Goal: Task Accomplishment & Management: Use online tool/utility

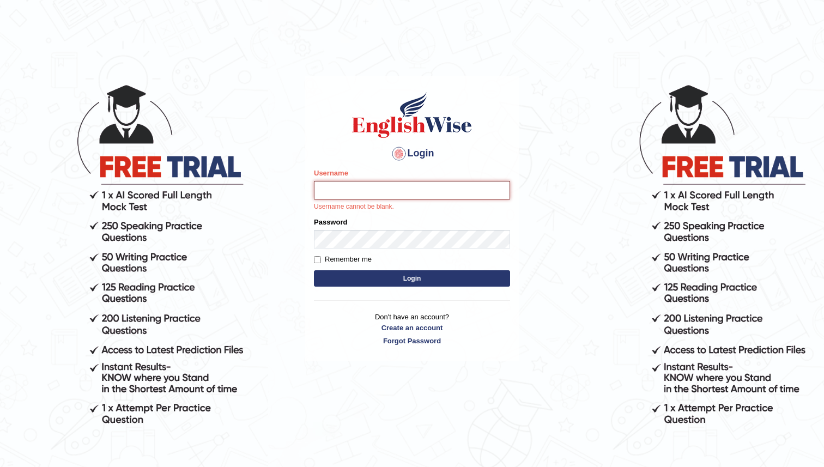
type input "KoiralaS"
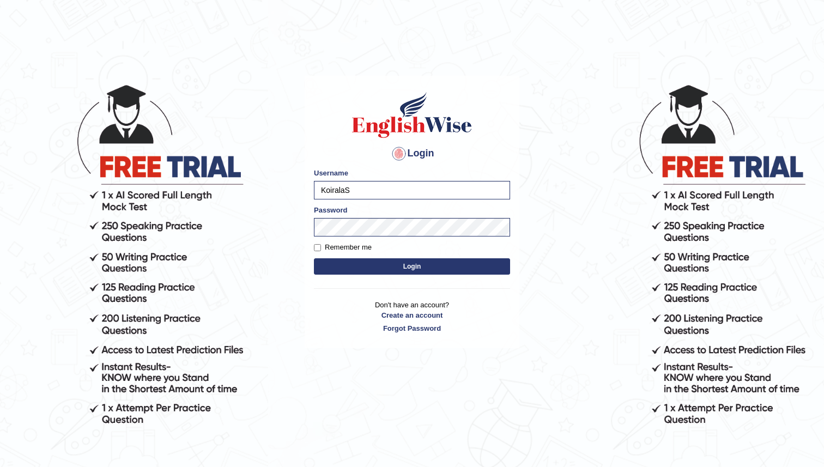
click at [414, 266] on button "Login" at bounding box center [412, 266] width 196 height 16
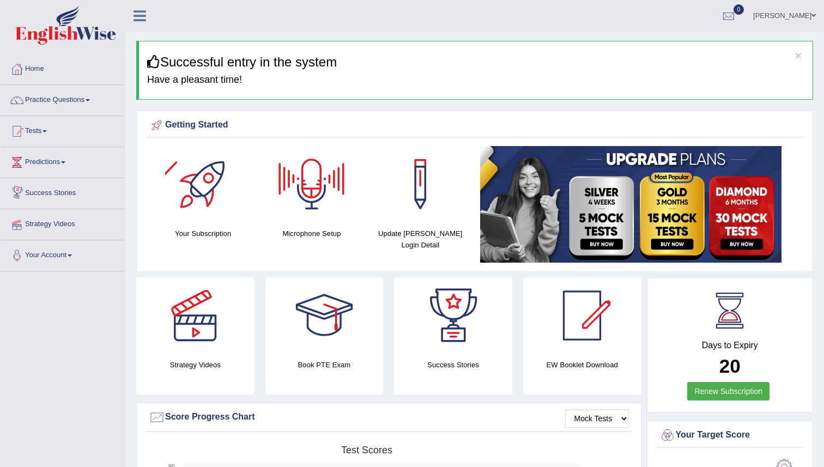
click at [45, 228] on link "Strategy Videos" at bounding box center [63, 222] width 124 height 27
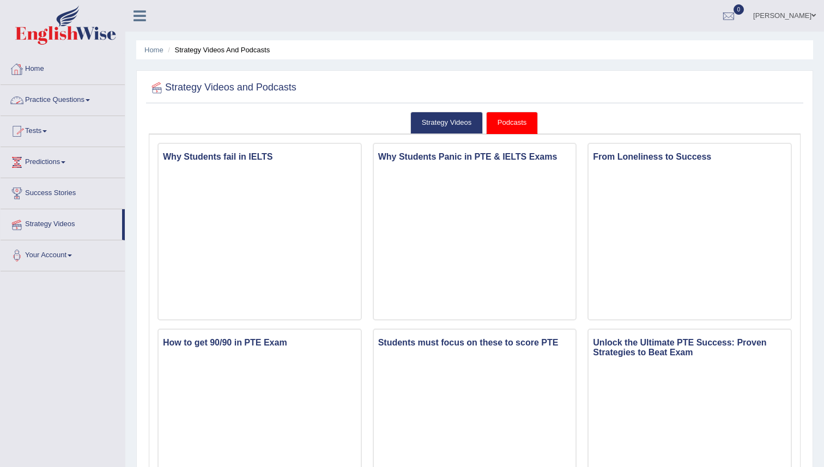
click at [35, 201] on link "Success Stories" at bounding box center [63, 191] width 124 height 27
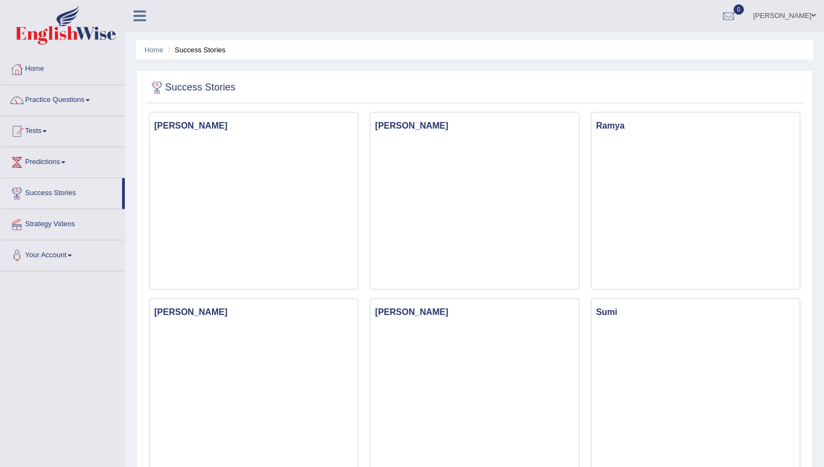
click at [47, 193] on link "Success Stories" at bounding box center [62, 191] width 122 height 27
click at [58, 156] on link "Predictions" at bounding box center [63, 160] width 124 height 27
click at [40, 130] on link "Tests" at bounding box center [63, 129] width 124 height 27
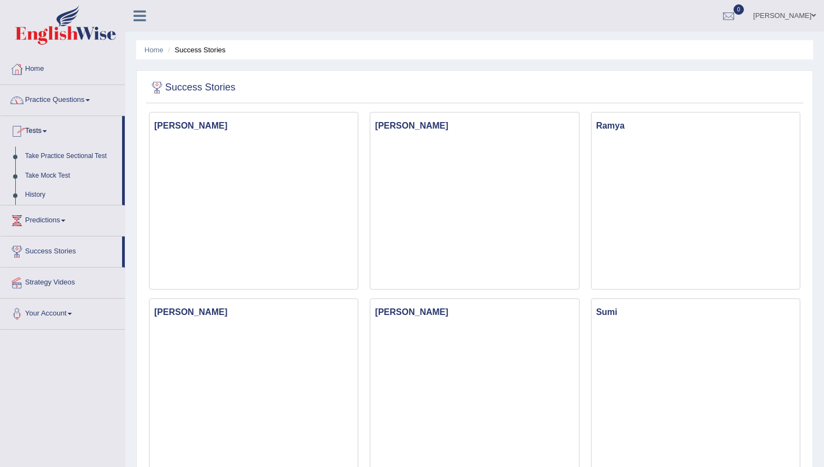
click at [41, 104] on link "Practice Questions" at bounding box center [63, 98] width 124 height 27
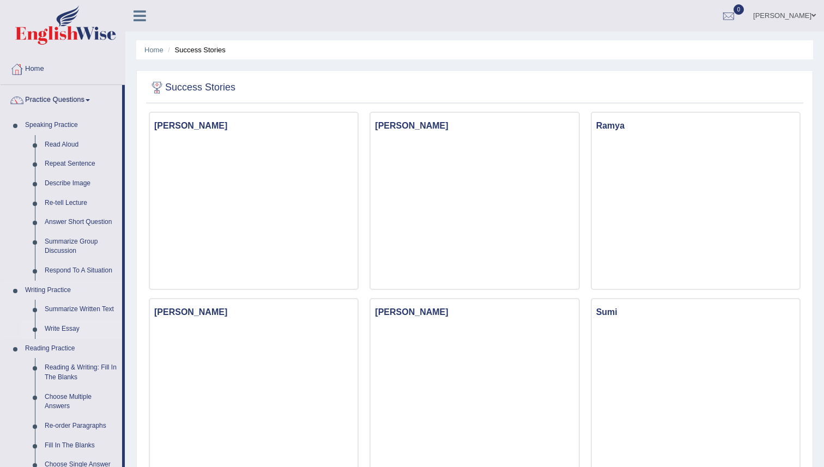
click at [68, 327] on link "Write Essay" at bounding box center [81, 329] width 82 height 20
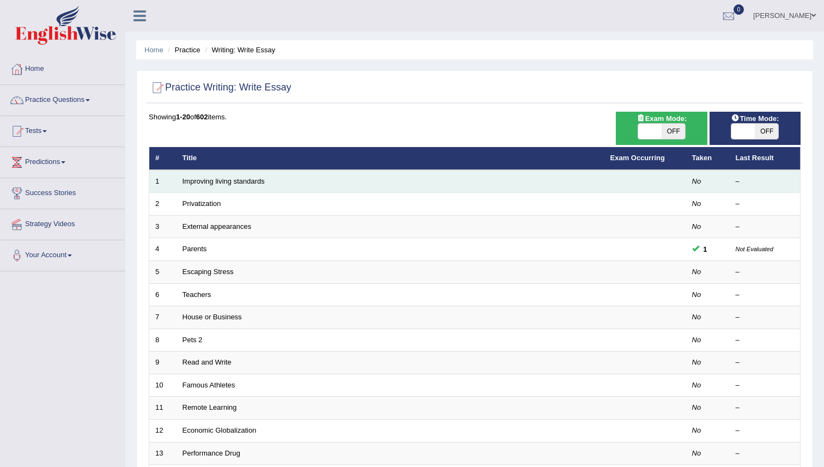
click at [221, 191] on td "Improving living standards" at bounding box center [391, 181] width 428 height 23
click at [221, 188] on td "Improving living standards" at bounding box center [391, 181] width 428 height 23
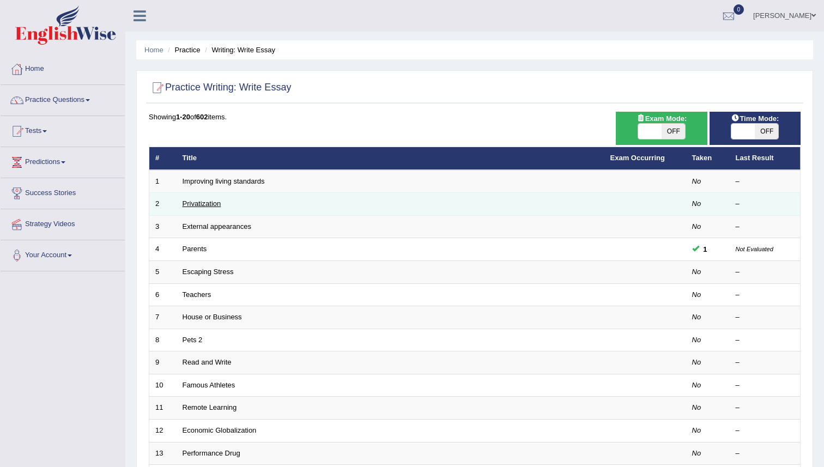
click at [200, 201] on link "Privatization" at bounding box center [202, 204] width 39 height 8
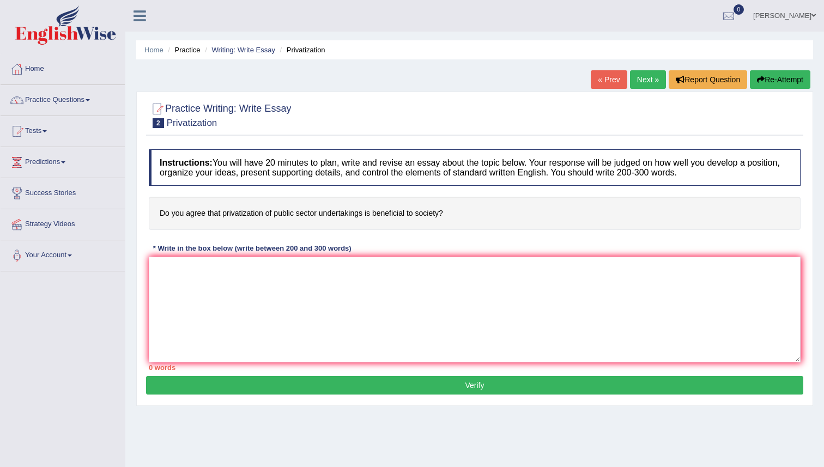
click at [239, 217] on h4 "Do you agree that privatization of public sector undertakings is beneficial to …" at bounding box center [475, 213] width 652 height 33
drag, startPoint x: 266, startPoint y: 213, endPoint x: 231, endPoint y: 215, distance: 35.5
click at [231, 215] on h4 "Do you agree that privatization of public sector undertakings is beneficial to …" at bounding box center [475, 213] width 652 height 33
drag, startPoint x: 218, startPoint y: 215, endPoint x: 245, endPoint y: 215, distance: 26.7
click at [244, 215] on h4 "Do you agree that privatization of public sector undertakings is beneficial to …" at bounding box center [475, 213] width 652 height 33
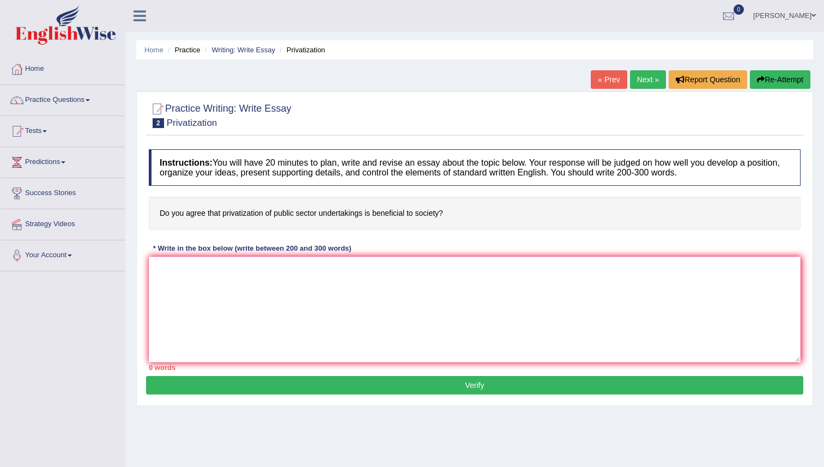
click at [246, 215] on h4 "Do you agree that privatization of public sector undertakings is beneficial to …" at bounding box center [475, 213] width 652 height 33
click at [295, 207] on h4 "Do you agree that privatization of public sector undertakings is beneficial to …" at bounding box center [475, 213] width 652 height 33
drag, startPoint x: 220, startPoint y: 212, endPoint x: 283, endPoint y: 209, distance: 63.3
click at [282, 210] on h4 "Do you agree that privatization of public sector undertakings is beneficial to …" at bounding box center [475, 213] width 652 height 33
click at [283, 209] on h4 "Do you agree that privatization of public sector undertakings is beneficial to …" at bounding box center [475, 213] width 652 height 33
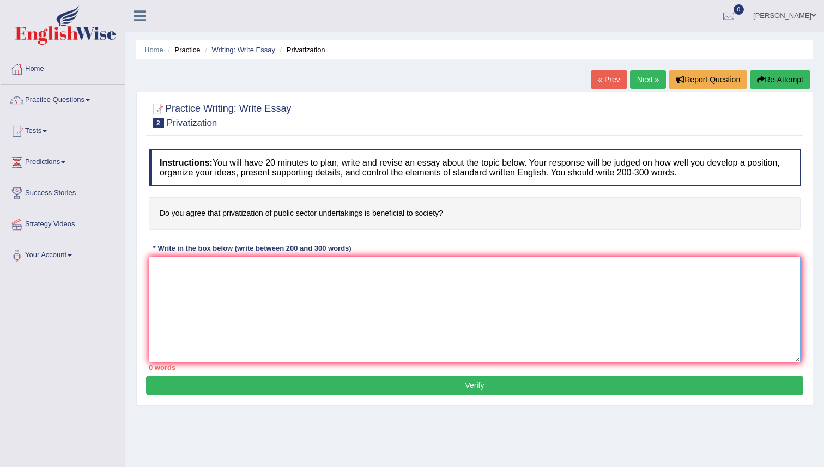
drag, startPoint x: 199, startPoint y: 301, endPoint x: 198, endPoint y: 295, distance: 5.6
click at [199, 301] on textarea at bounding box center [475, 310] width 652 height 106
paste textarea "To begin with, privatization of public enterprises provides greater efficiency,…"
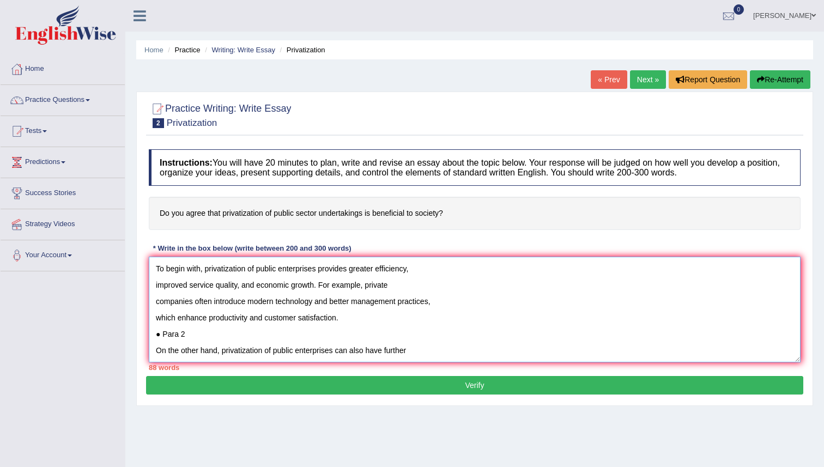
scroll to position [58, 0]
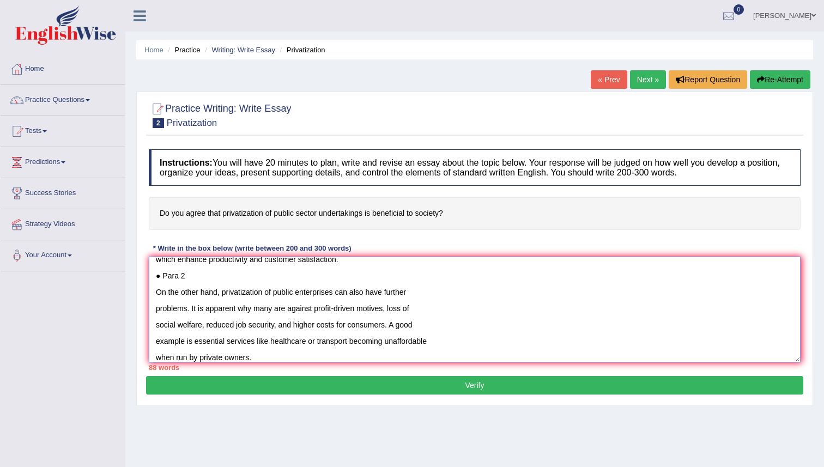
click at [219, 312] on textarea "To begin with, privatization of public enterprises provides greater efficiency,…" at bounding box center [475, 310] width 652 height 106
drag, startPoint x: 208, startPoint y: 287, endPoint x: 162, endPoint y: 279, distance: 46.5
click at [162, 279] on textarea "To begin with, privatization of public enterprises provides greater efficiency,…" at bounding box center [475, 310] width 652 height 106
click at [215, 275] on textarea "To begin with, privatization of public enterprises provides greater efficiency,…" at bounding box center [475, 310] width 652 height 106
drag, startPoint x: 209, startPoint y: 272, endPoint x: 144, endPoint y: 272, distance: 64.3
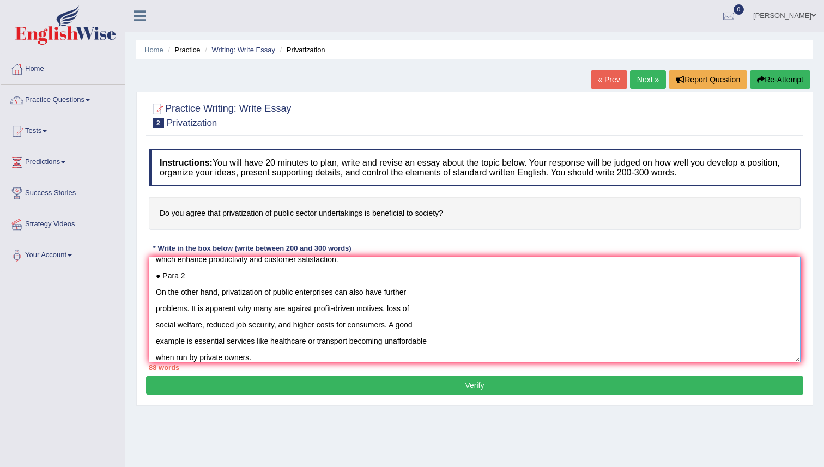
click at [144, 272] on div "Practice Writing: Write Essay 2 Privatization Instructions: You will have 20 mi…" at bounding box center [474, 249] width 677 height 315
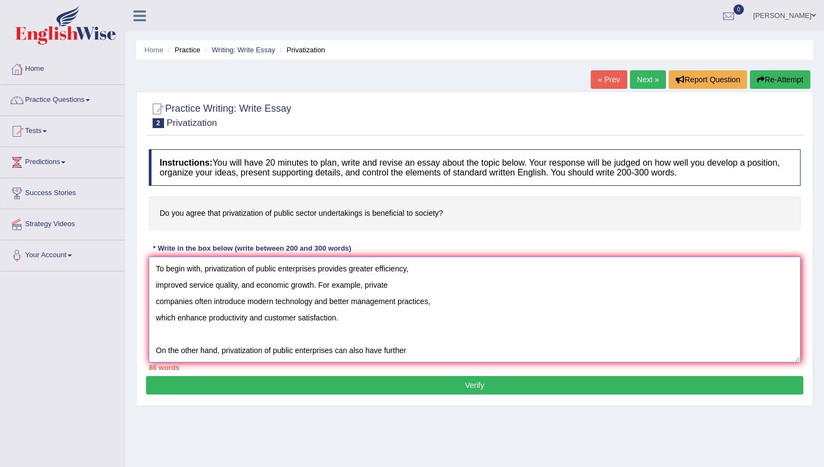
click at [155, 267] on textarea "To begin with, privatization of public enterprises provides greater efficiency,…" at bounding box center [475, 310] width 652 height 106
click at [160, 267] on textarea "To begin with, privatization of public enterprises provides greater efficiency,…" at bounding box center [475, 310] width 652 height 106
click at [155, 267] on textarea "To begin with, privatization of public enterprises provides greater efficiency,…" at bounding box center [475, 310] width 652 height 106
paste textarea "New inventions plays an important role in modern life by serving different func…"
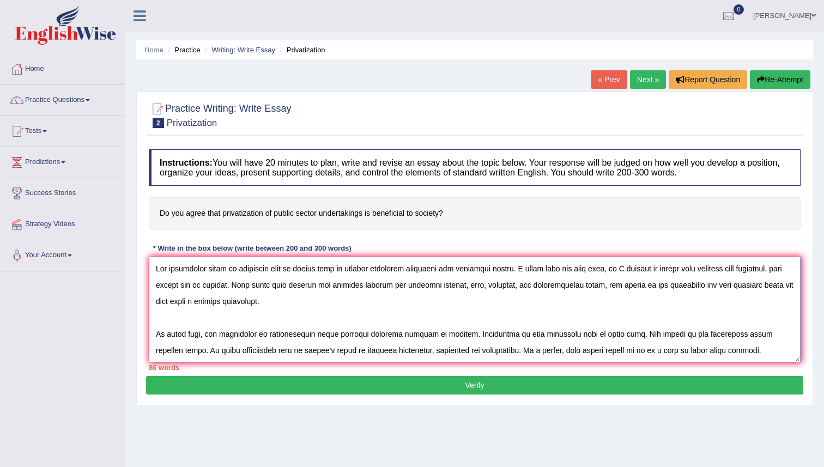
scroll to position [124, 0]
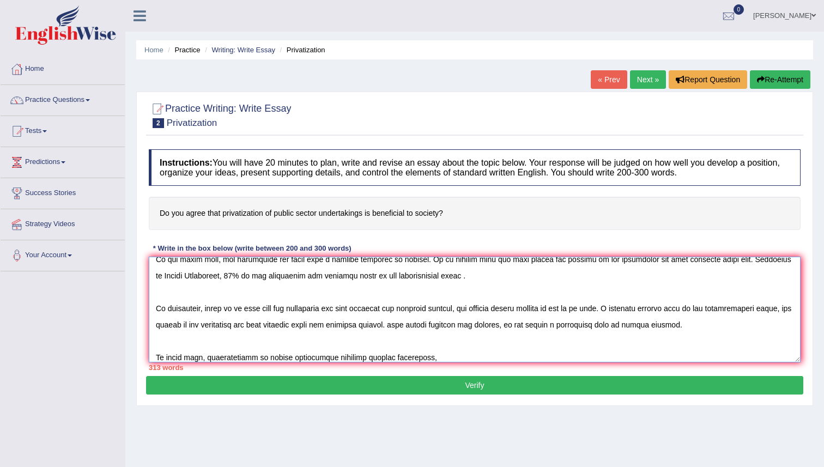
click at [187, 303] on textarea at bounding box center [475, 310] width 652 height 106
click at [160, 299] on textarea at bounding box center [475, 310] width 652 height 106
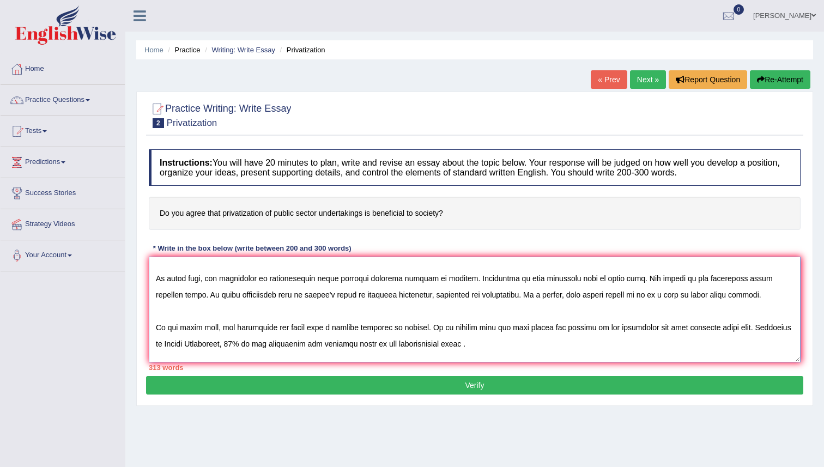
scroll to position [0, 0]
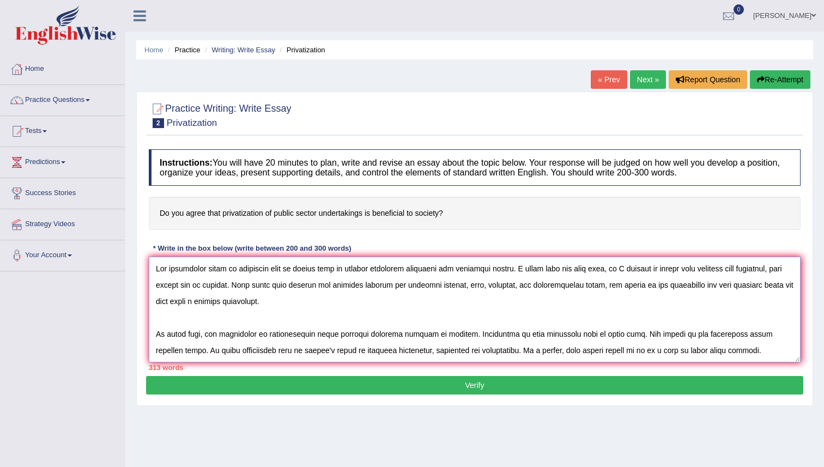
click at [183, 300] on textarea at bounding box center [475, 310] width 652 height 106
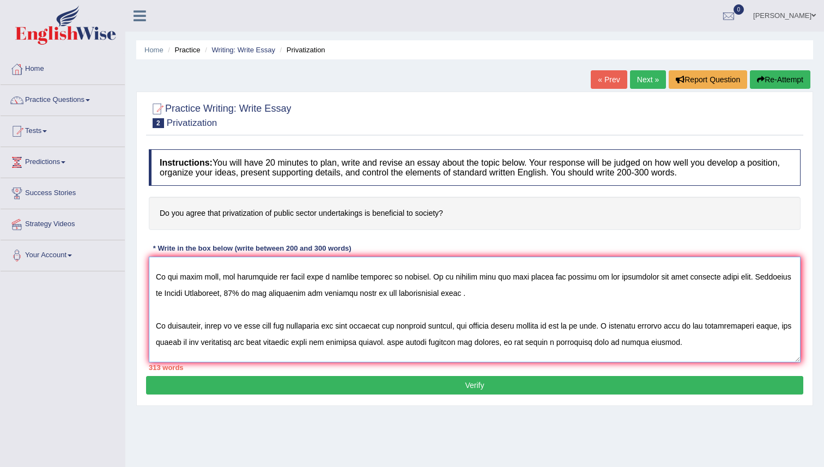
scroll to position [278, 0]
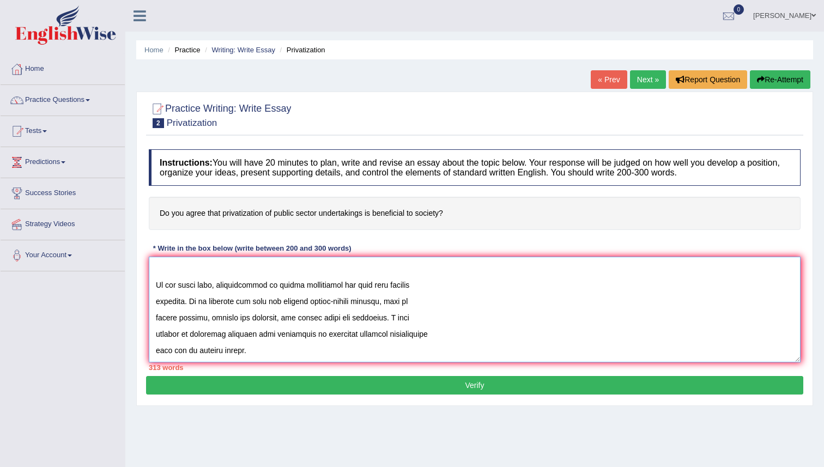
drag, startPoint x: 156, startPoint y: 325, endPoint x: 344, endPoint y: 261, distance: 198.3
click at [343, 267] on textarea at bounding box center [475, 310] width 652 height 106
click at [344, 257] on div "Instructions: You will have 20 minutes to plan, write and revise an essay about…" at bounding box center [474, 260] width 657 height 232
click at [337, 282] on textarea at bounding box center [475, 310] width 652 height 106
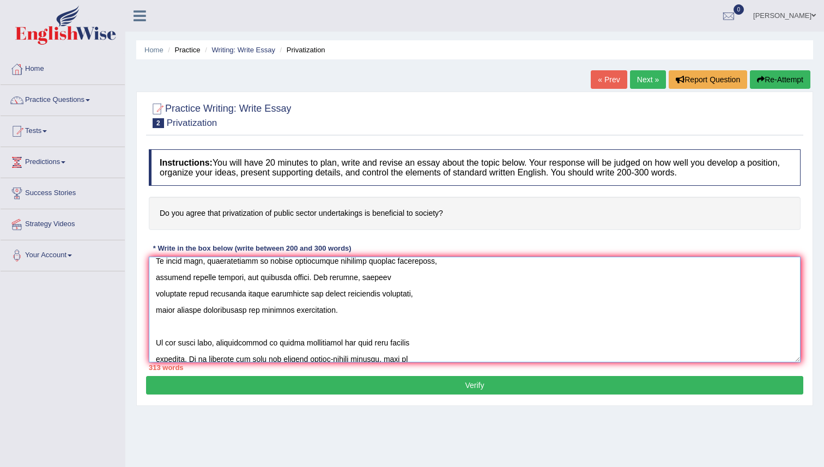
drag, startPoint x: 346, startPoint y: 311, endPoint x: 145, endPoint y: 266, distance: 206.2
click at [145, 266] on div "Practice Writing: Write Essay 2 Privatization Instructions: You will have 20 mi…" at bounding box center [474, 249] width 677 height 315
click at [194, 259] on textarea at bounding box center [475, 310] width 652 height 106
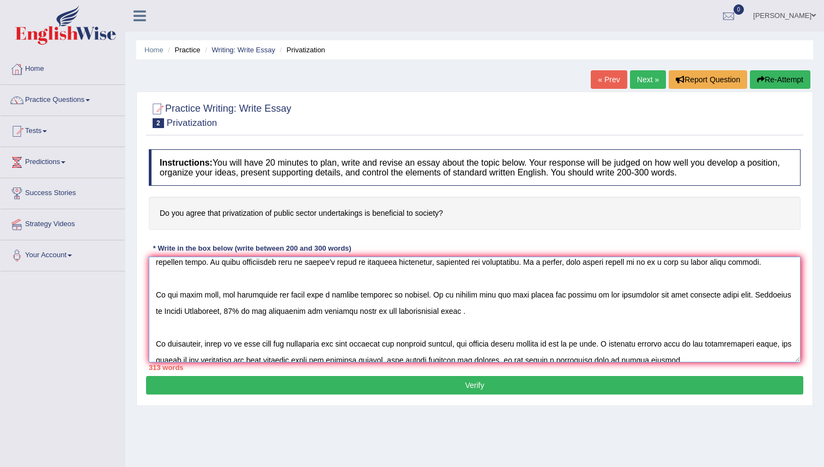
scroll to position [24, 0]
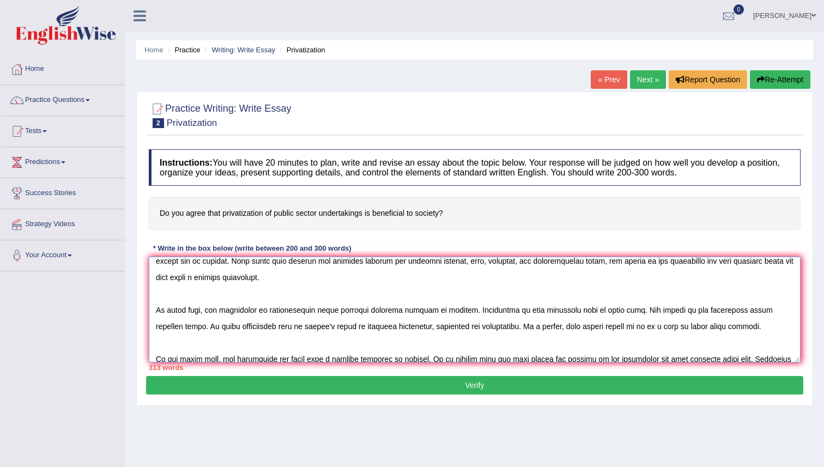
drag, startPoint x: 204, startPoint y: 309, endPoint x: 168, endPoint y: 331, distance: 42.1
click at [168, 331] on textarea at bounding box center [475, 310] width 652 height 106
paste textarea "To begin with, privatization of public enterprises provides greater efficiency,…"
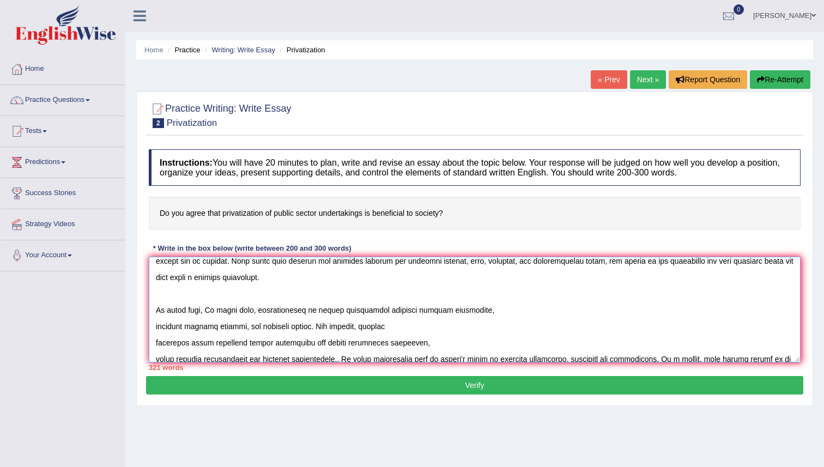
scroll to position [26, 0]
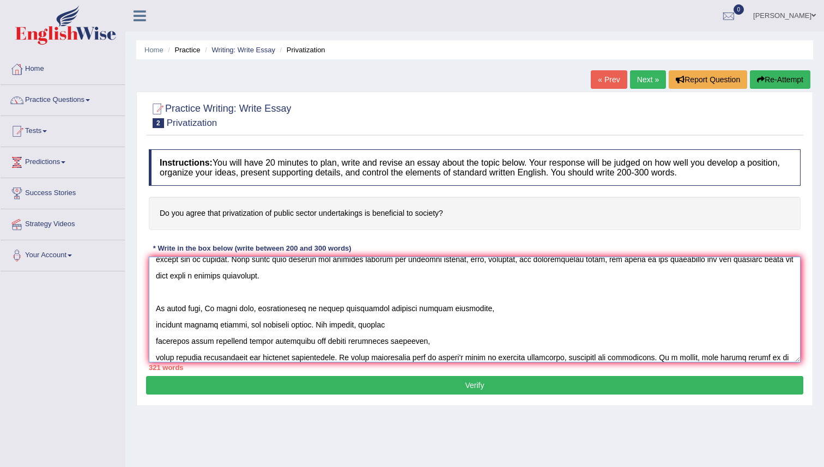
click at [251, 290] on textarea at bounding box center [475, 310] width 652 height 106
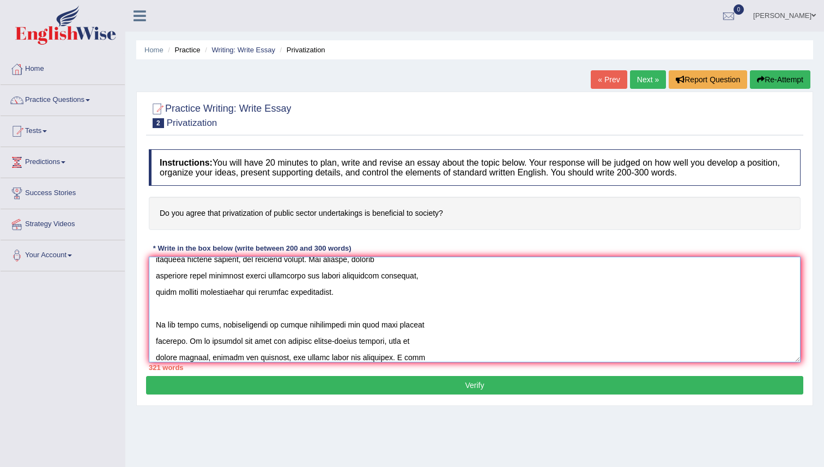
scroll to position [327, 0]
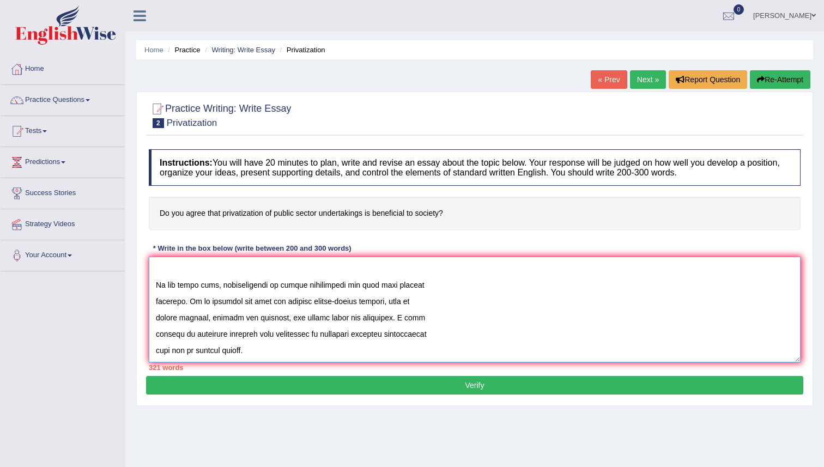
drag, startPoint x: 156, startPoint y: 322, endPoint x: 278, endPoint y: 363, distance: 128.1
click at [278, 363] on div "Instructions: You will have 20 minutes to plan, write and revise an essay about…" at bounding box center [474, 260] width 657 height 232
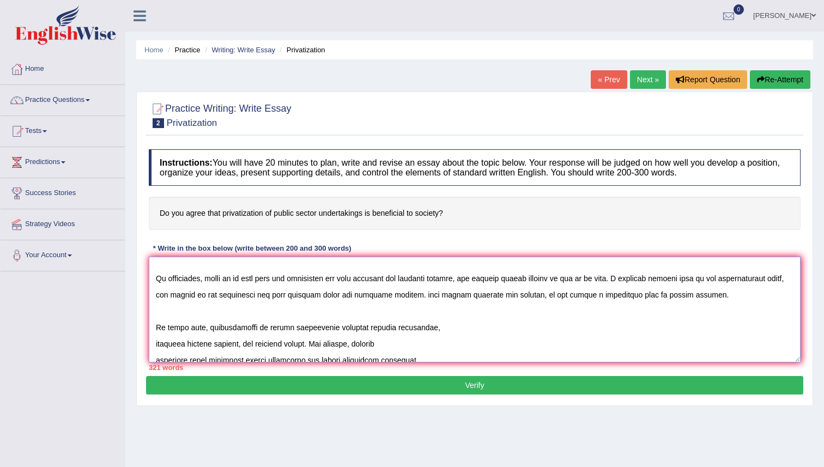
scroll to position [138, 0]
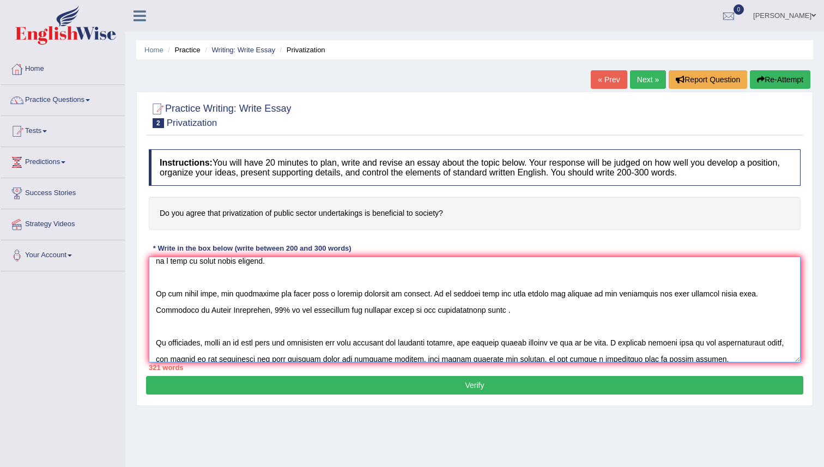
drag, startPoint x: 475, startPoint y: 308, endPoint x: 150, endPoint y: 299, distance: 325.0
click at [150, 299] on textarea at bounding box center [475, 310] width 652 height 106
paste textarea "privatization of public enterprises can also have further problems. It is appar…"
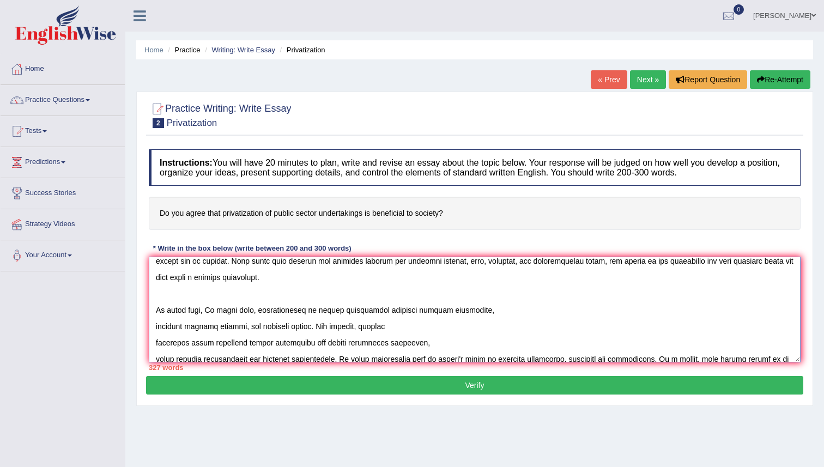
scroll to position [0, 0]
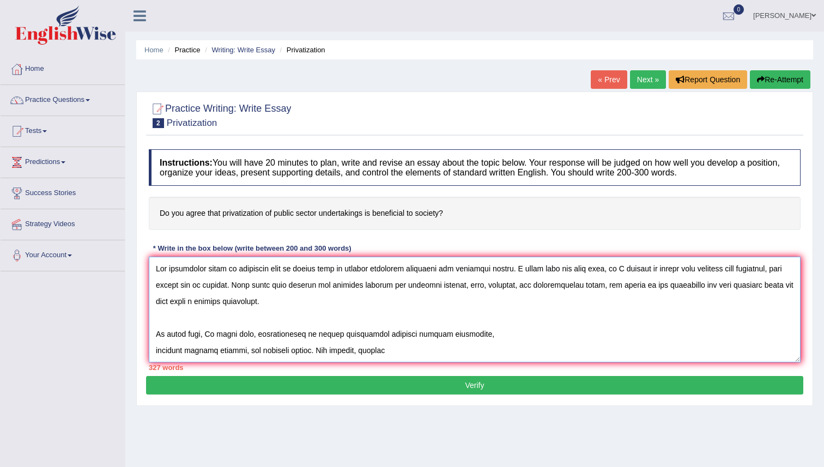
drag, startPoint x: 210, startPoint y: 270, endPoint x: 142, endPoint y: 266, distance: 68.9
click at [142, 266] on div "Practice Writing: Write Essay 2 Privatization Instructions: You will have 20 mi…" at bounding box center [474, 249] width 677 height 315
click at [266, 321] on textarea at bounding box center [475, 310] width 652 height 106
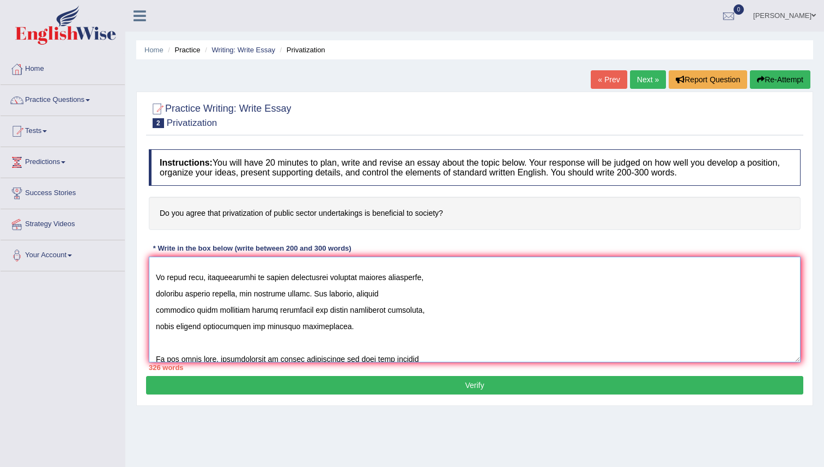
scroll to position [393, 0]
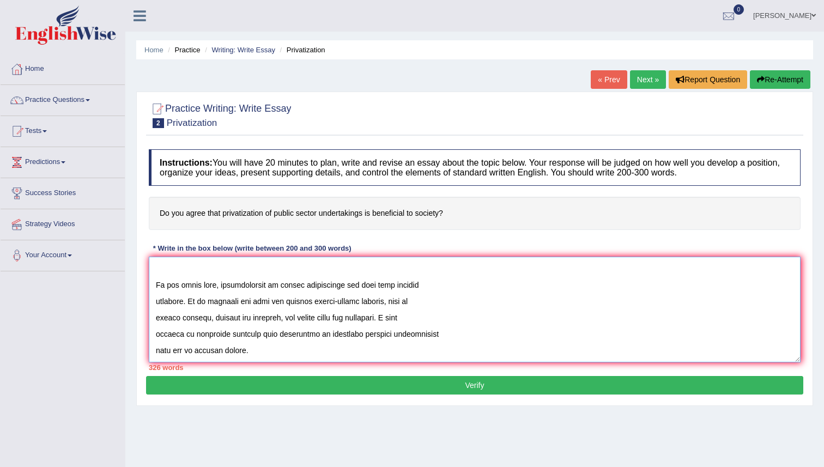
drag, startPoint x: 152, startPoint y: 277, endPoint x: 353, endPoint y: 414, distance: 243.3
click at [353, 414] on div "Home Practice Writing: Write Essay Privatization « Prev Next » Report Question …" at bounding box center [474, 272] width 699 height 545
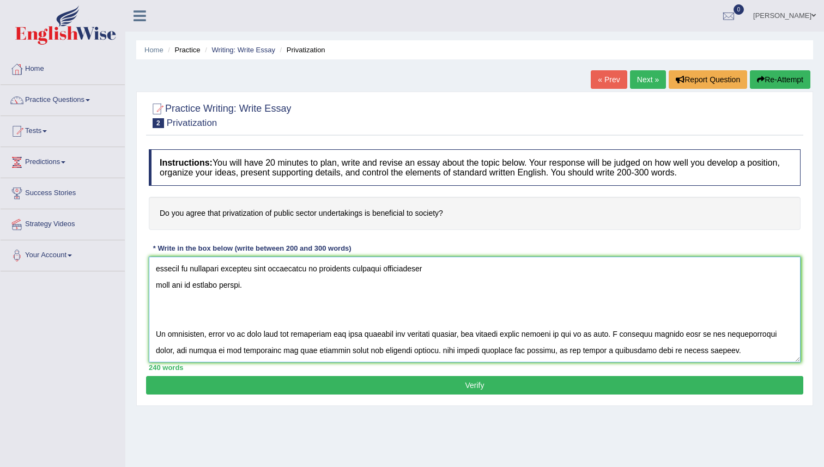
scroll to position [213, 0]
click at [188, 319] on textarea at bounding box center [475, 310] width 652 height 106
type textarea "Privatization plays an important role in modern life by serving different funct…"
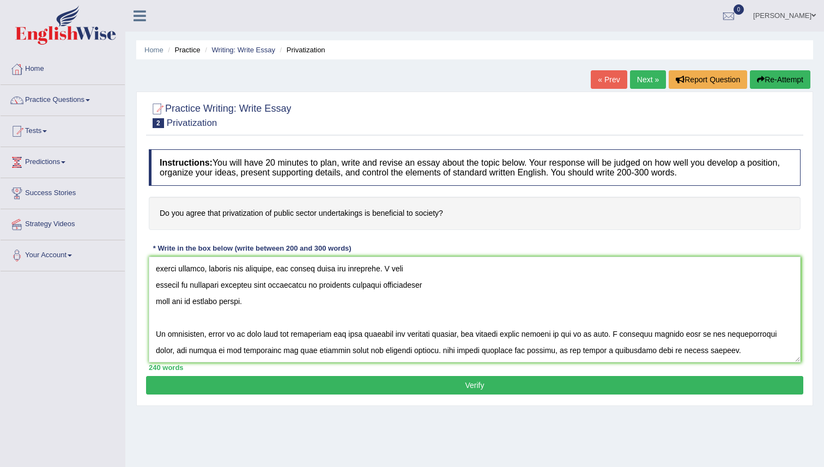
click at [339, 389] on button "Verify" at bounding box center [474, 385] width 657 height 19
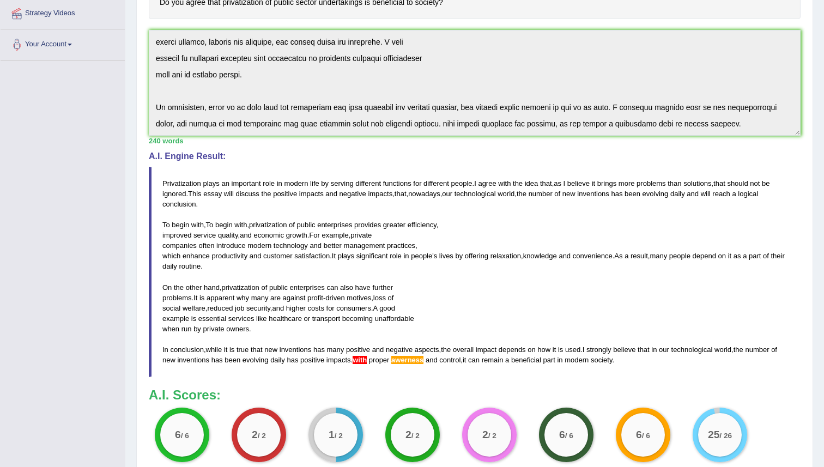
scroll to position [219, 0]
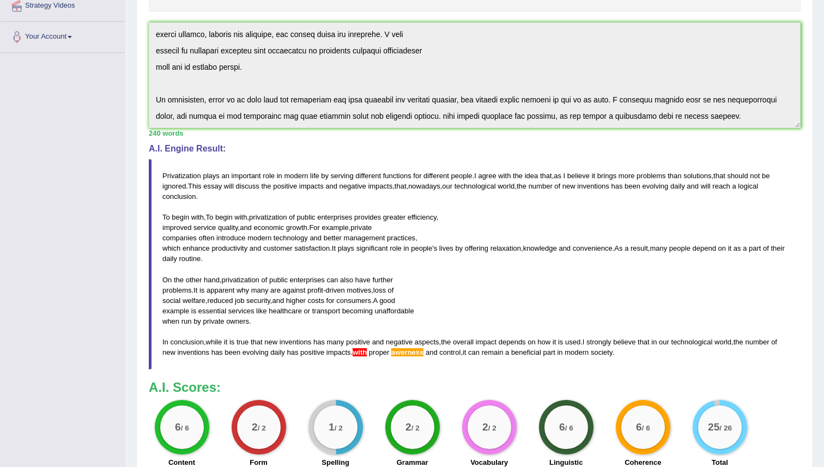
click at [379, 304] on blockquote "Privatization plays an important role in modern life by serving different funct…" at bounding box center [475, 264] width 652 height 210
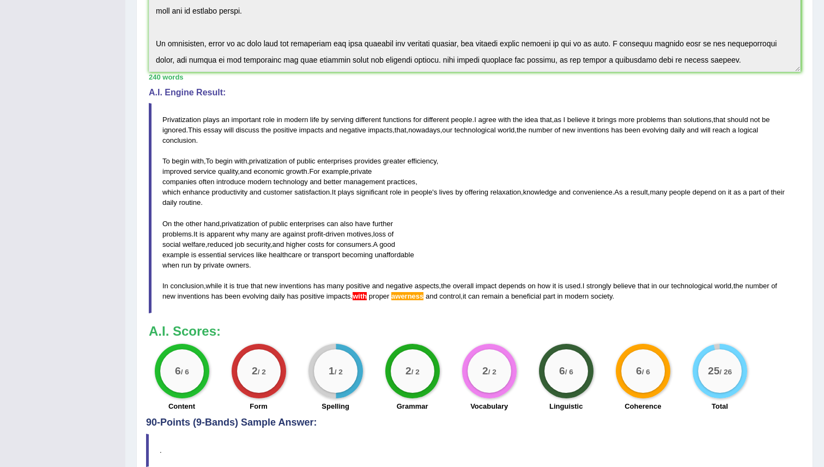
scroll to position [284, 0]
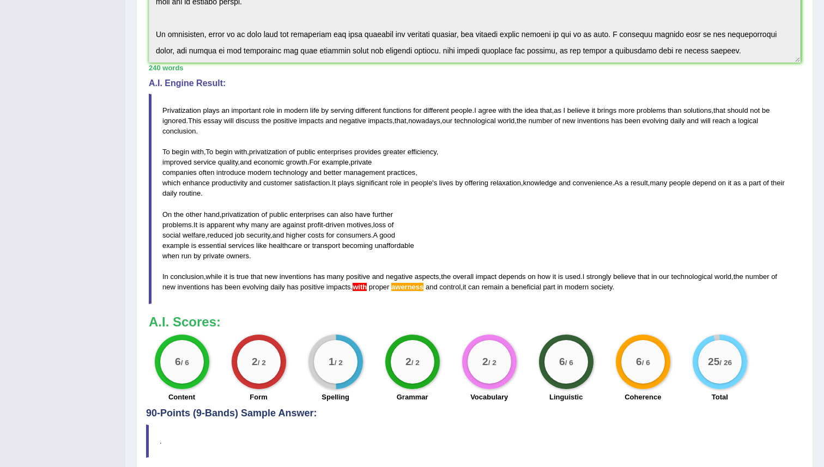
click at [445, 163] on blockquote "Privatization plays an important role in modern life by serving different funct…" at bounding box center [475, 199] width 652 height 210
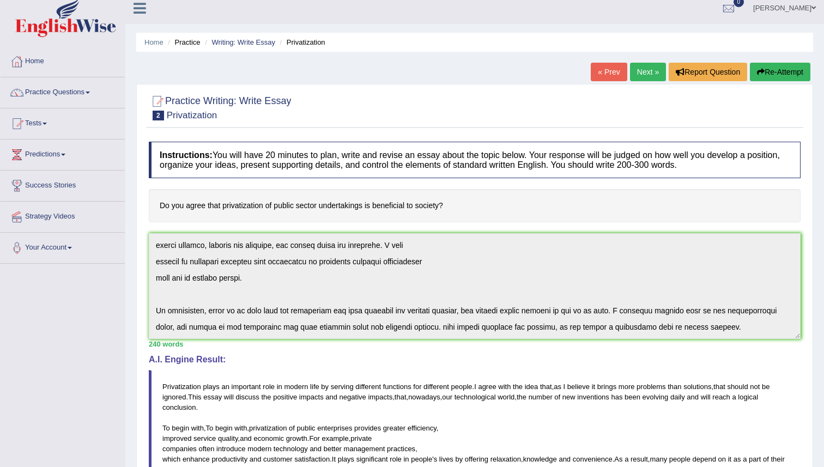
scroll to position [0, 0]
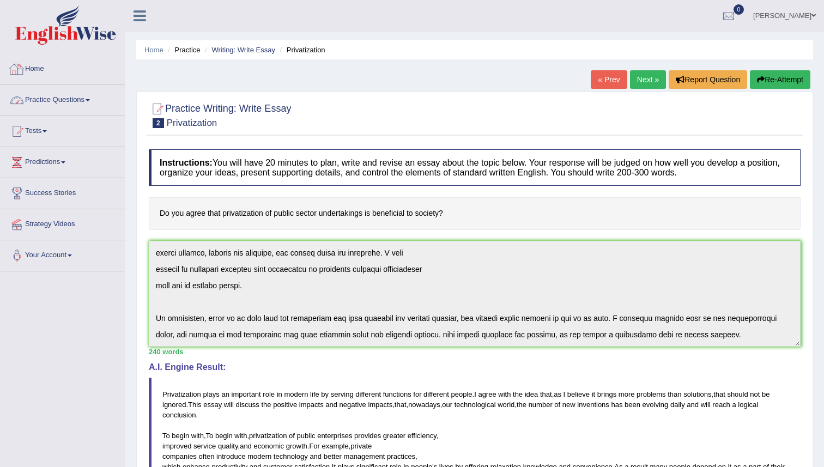
click at [71, 105] on link "Practice Questions" at bounding box center [63, 98] width 124 height 27
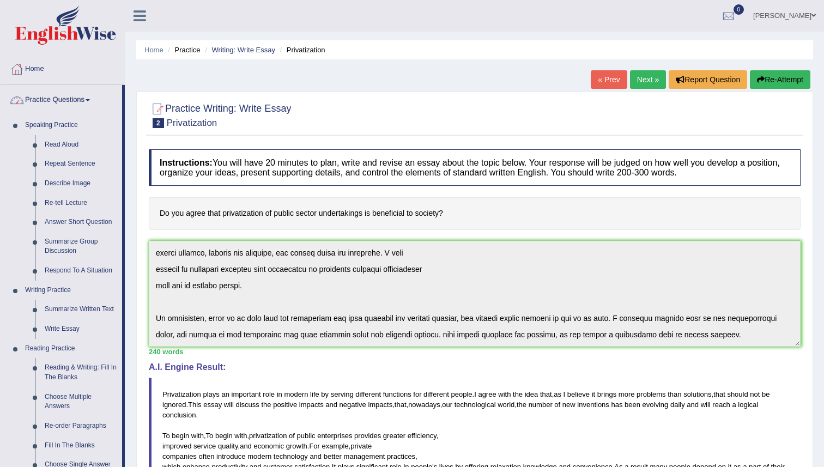
click at [50, 100] on link "Practice Questions" at bounding box center [62, 98] width 122 height 27
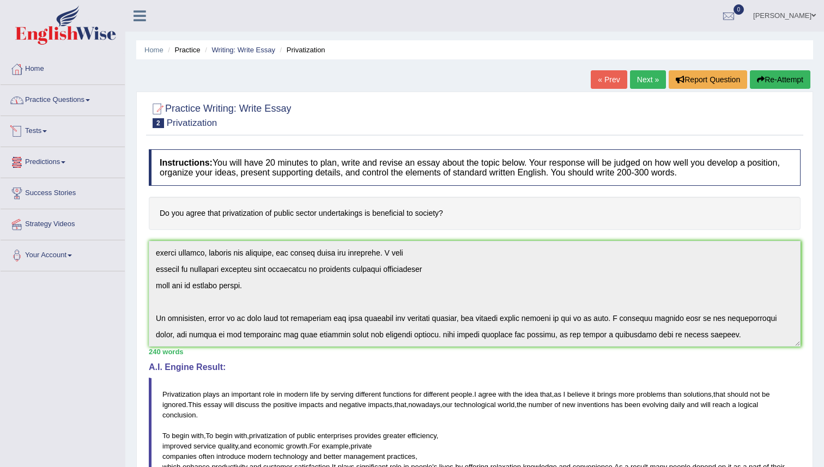
click at [52, 160] on link "Predictions" at bounding box center [63, 160] width 124 height 27
click at [52, 189] on link "Latest Predictions" at bounding box center [71, 188] width 102 height 20
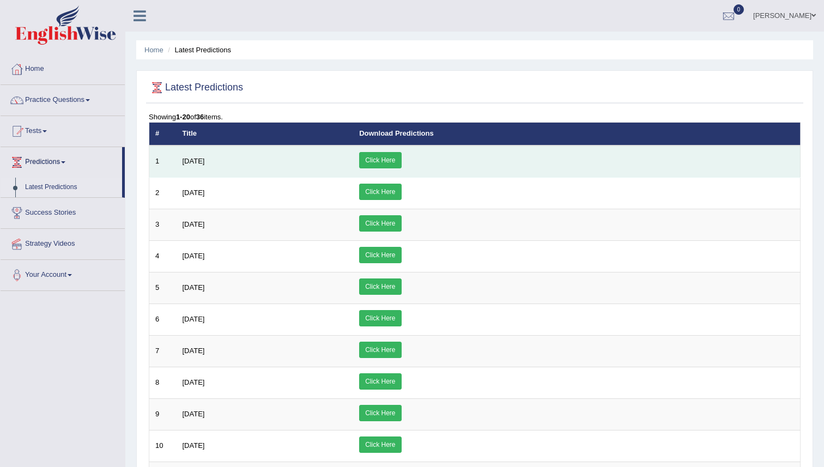
click at [401, 156] on link "Click Here" at bounding box center [380, 160] width 42 height 16
